Goal: Find specific page/section: Find specific page/section

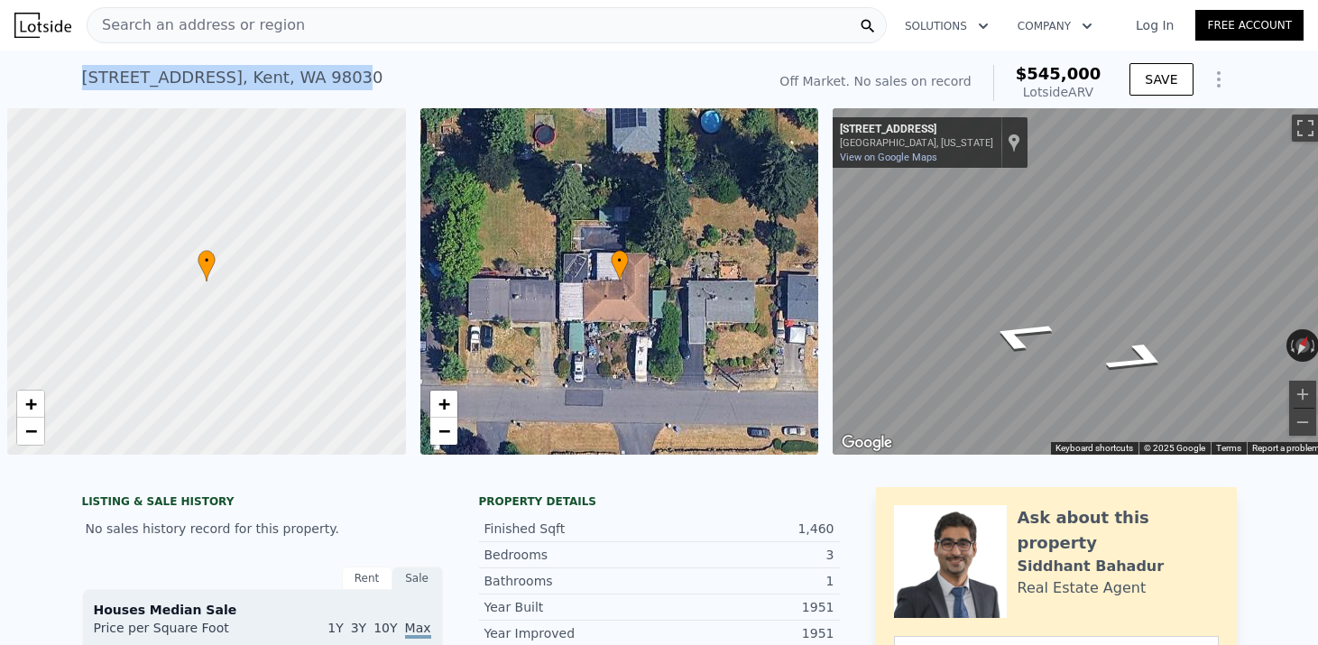
click at [335, 76] on div "[STREET_ADDRESS] No sales on record (~ARV $545k ) Off Market. No sales on recor…" at bounding box center [659, 80] width 1318 height 58
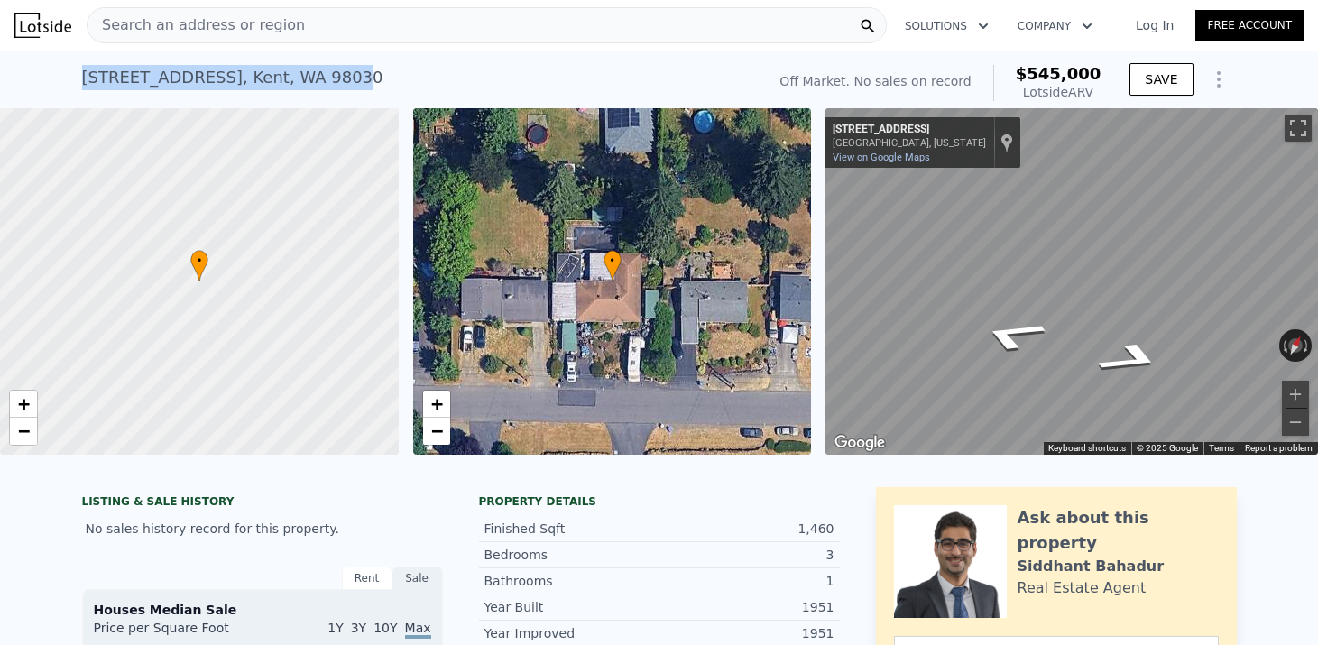
click at [335, 76] on div "[STREET_ADDRESS]" at bounding box center [232, 77] width 301 height 25
click at [366, 31] on div "Search an address or region" at bounding box center [487, 25] width 800 height 36
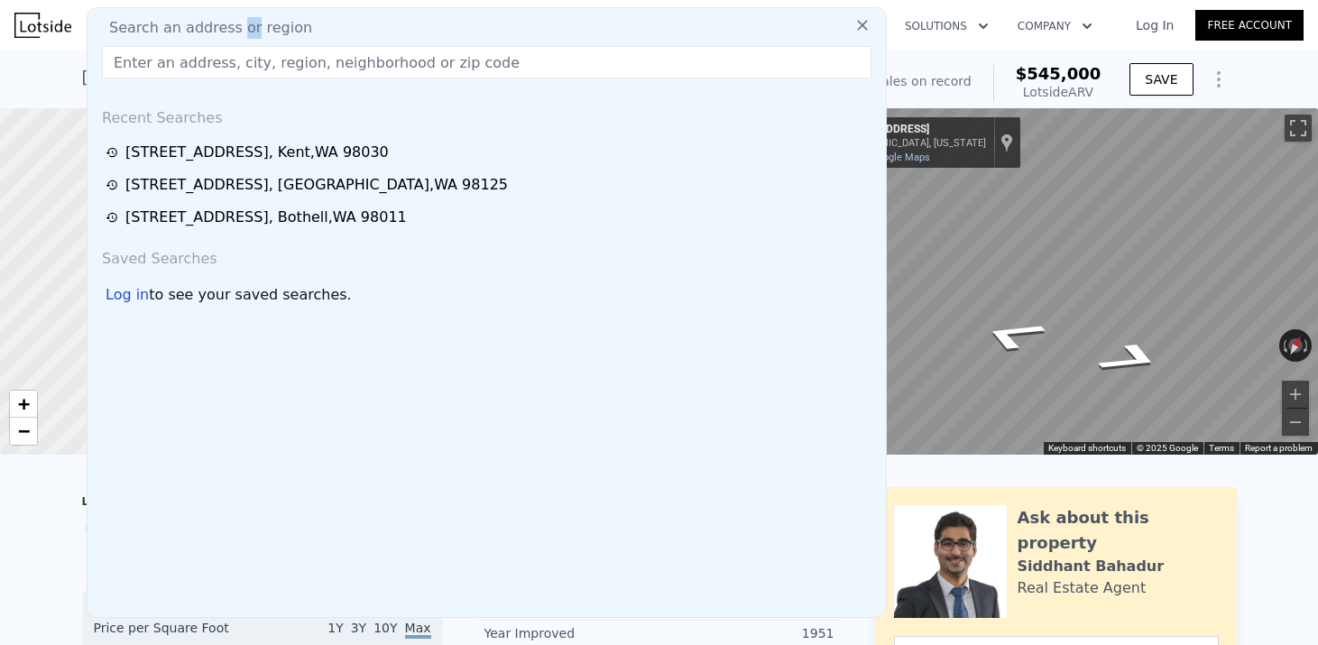
click at [142, 56] on input "text" at bounding box center [486, 62] width 769 height 32
paste input "[STREET_ADDRESS]"
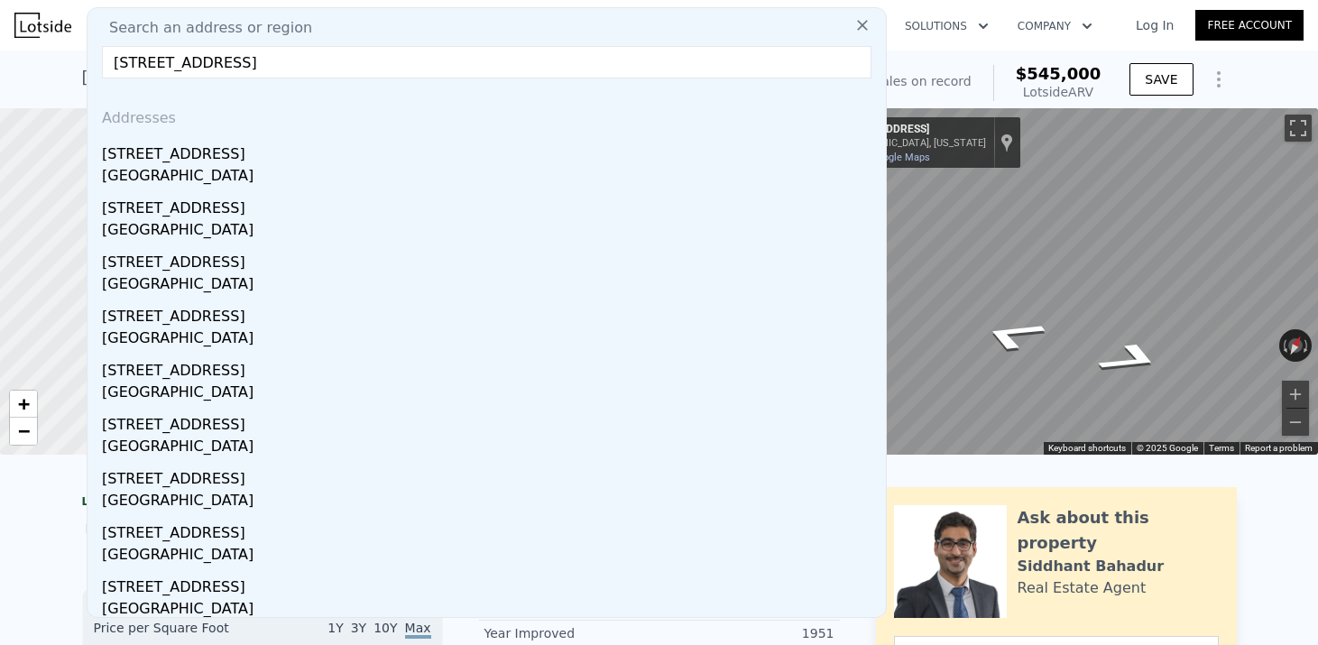
drag, startPoint x: 358, startPoint y: 61, endPoint x: 281, endPoint y: 60, distance: 77.6
click at [281, 59] on input "[STREET_ADDRESS]" at bounding box center [486, 62] width 769 height 32
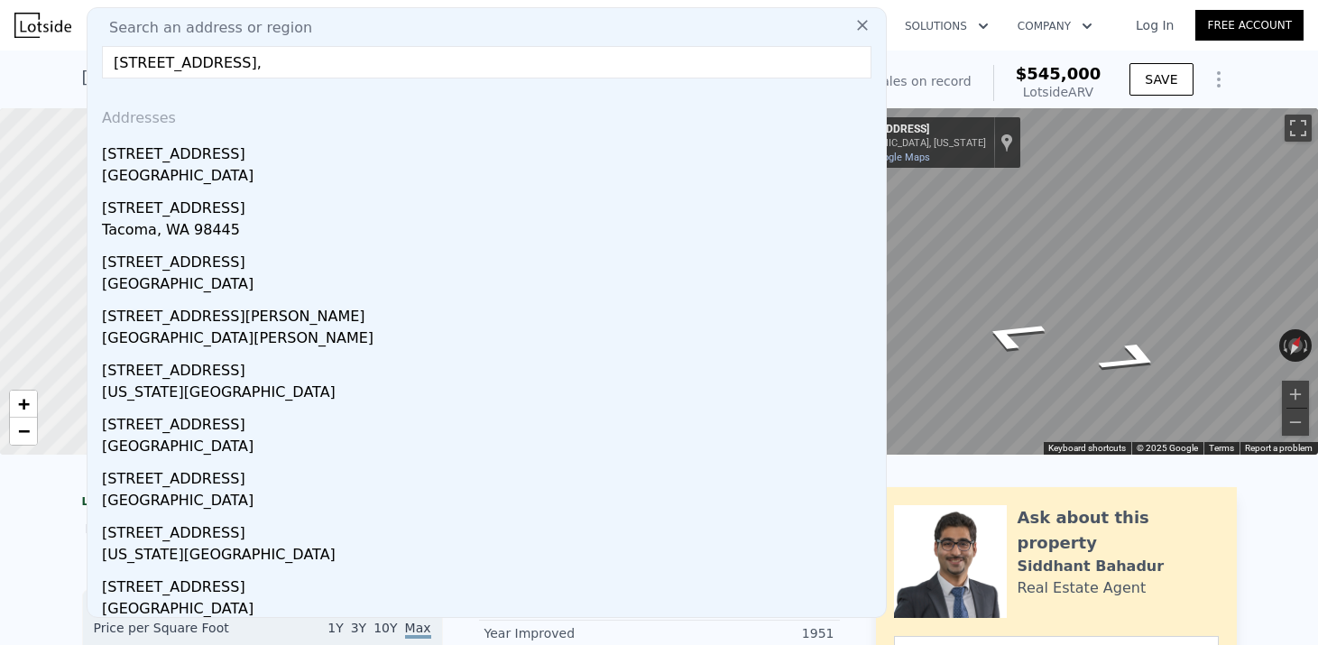
click at [288, 64] on input "[STREET_ADDRESS]," at bounding box center [486, 62] width 769 height 32
drag, startPoint x: 288, startPoint y: 64, endPoint x: 215, endPoint y: 57, distance: 73.4
click at [224, 60] on input "[STREET_ADDRESS]" at bounding box center [486, 62] width 769 height 32
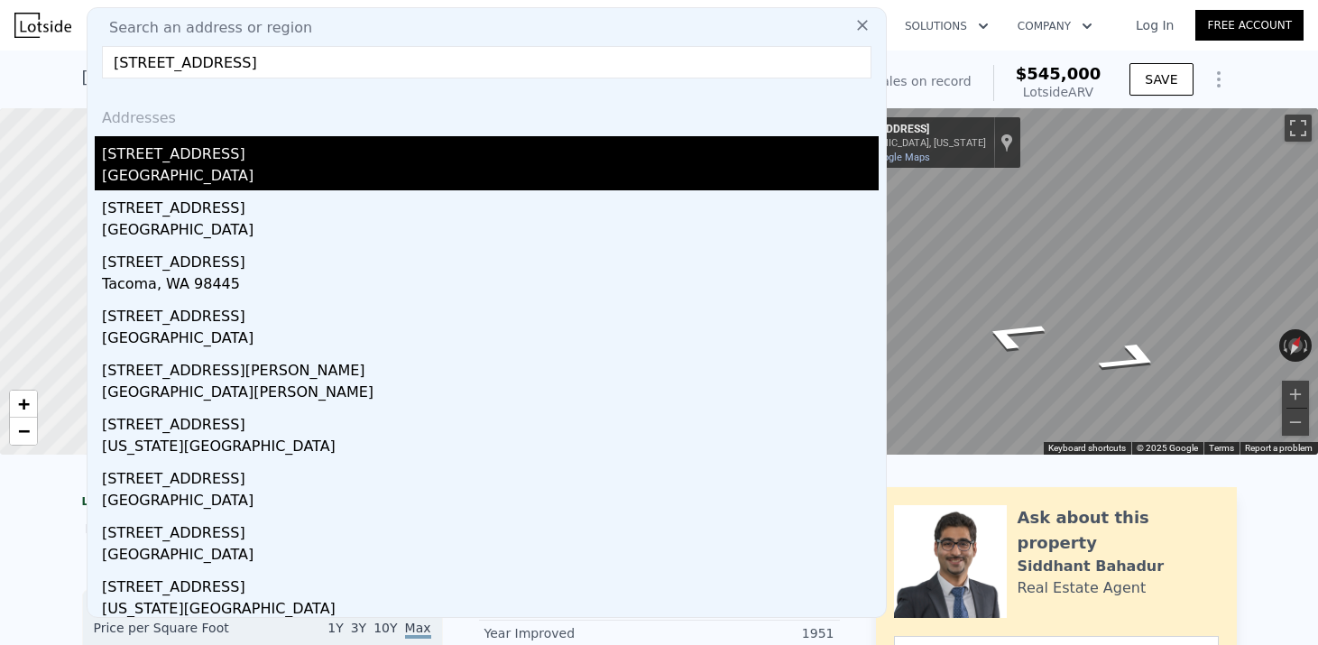
type input "[STREET_ADDRESS]"
click at [246, 173] on div "[GEOGRAPHIC_DATA]" at bounding box center [490, 177] width 777 height 25
